Goal: Task Accomplishment & Management: Manage account settings

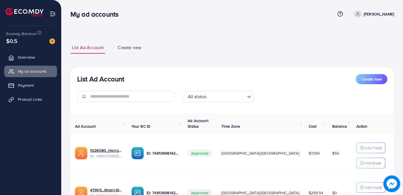
click at [6, 67] on link "My ad accounts" at bounding box center [30, 71] width 53 height 11
click at [8, 65] on ul "Overview My ad accounts Payment Product Links" at bounding box center [30, 80] width 61 height 62
click at [370, 7] on div "My ad accounts Help Center Contact Support Term and policy About Us [PERSON_NAM…" at bounding box center [231, 13] width 323 height 15
click at [370, 13] on p "[PERSON_NAME]" at bounding box center [378, 14] width 30 height 7
click at [364, 47] on span "Log out" at bounding box center [359, 46] width 15 height 7
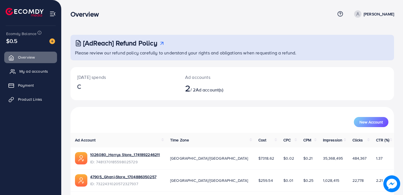
click at [42, 68] on link "My ad accounts" at bounding box center [30, 71] width 53 height 11
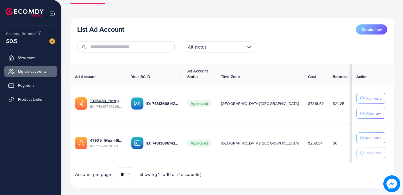
scroll to position [51, 0]
